Goal: Find specific page/section: Find specific page/section

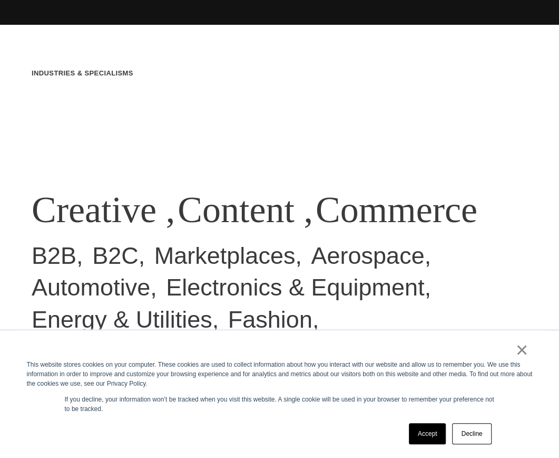
scroll to position [486, 0]
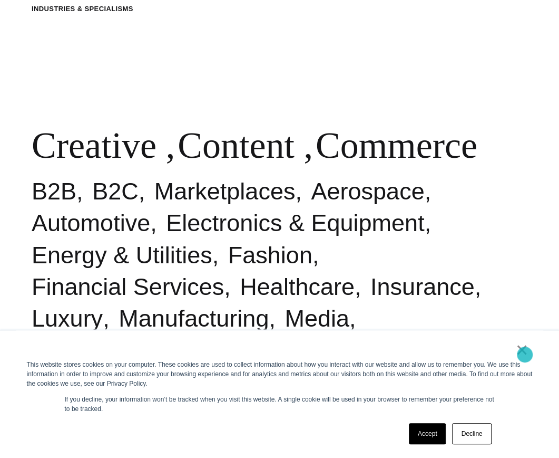
click at [525, 354] on link "×" at bounding box center [522, 349] width 13 height 9
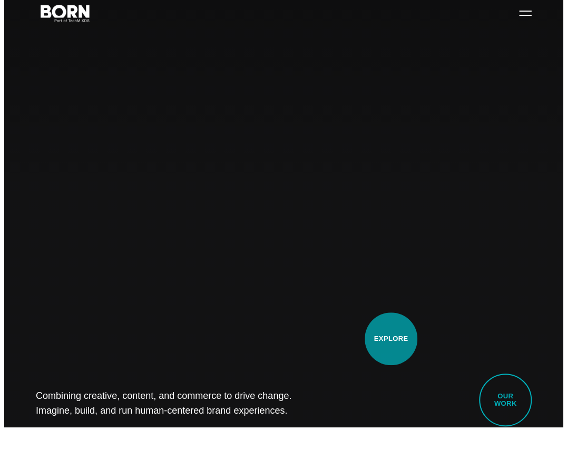
scroll to position [0, 0]
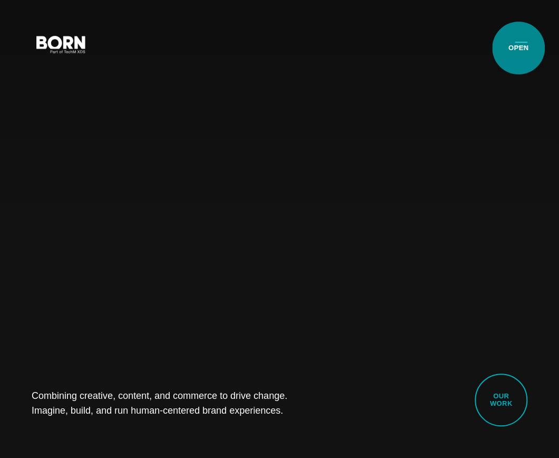
click at [516, 43] on button "Primary Menu" at bounding box center [521, 44] width 25 height 22
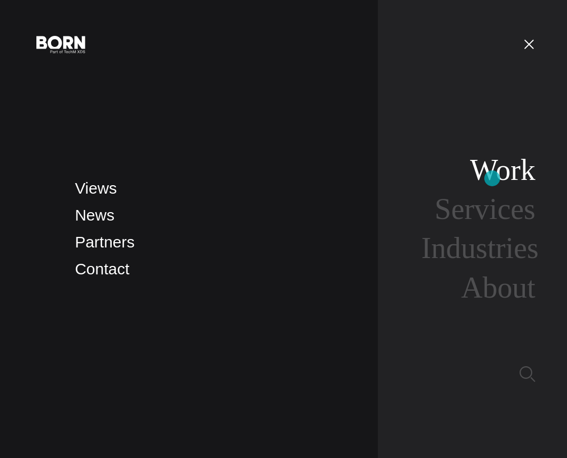
click at [492, 178] on link "Work" at bounding box center [502, 169] width 65 height 33
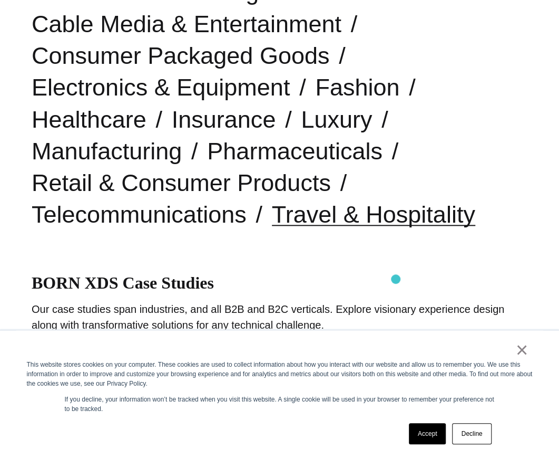
scroll to position [357, 0]
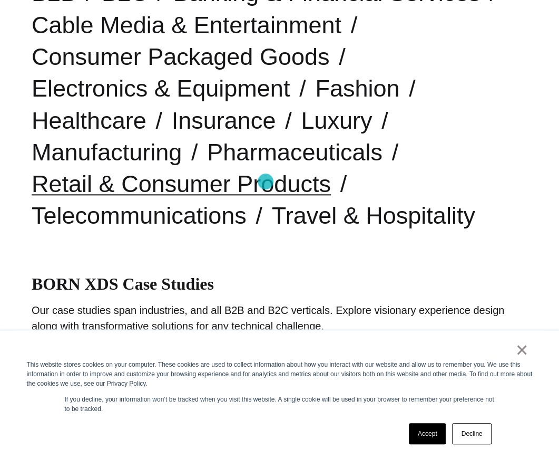
click at [266, 181] on link "Retail & Consumer Products" at bounding box center [181, 183] width 299 height 27
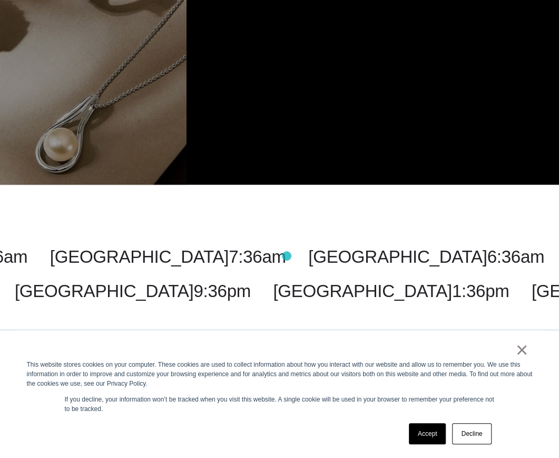
scroll to position [2233, 0]
